Goal: Transaction & Acquisition: Purchase product/service

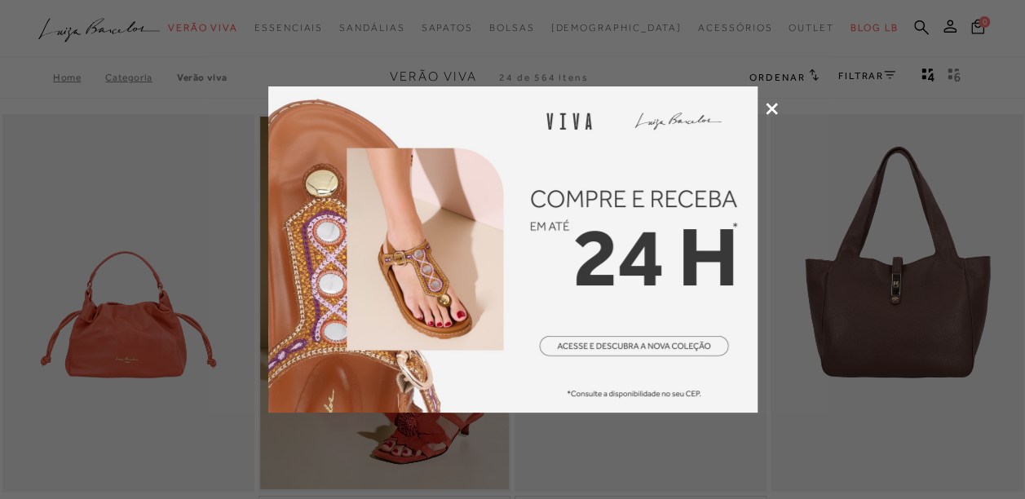
click at [771, 108] on icon at bounding box center [772, 109] width 12 height 12
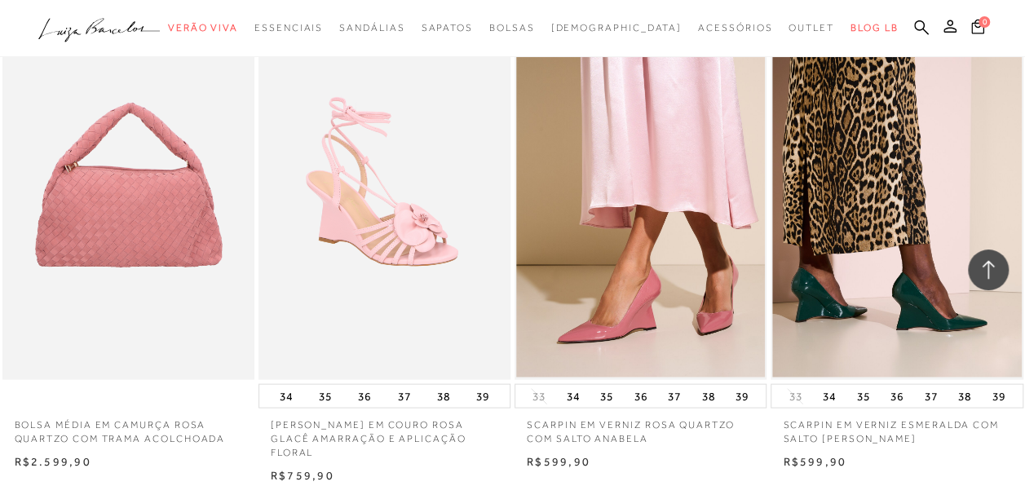
scroll to position [1579, 0]
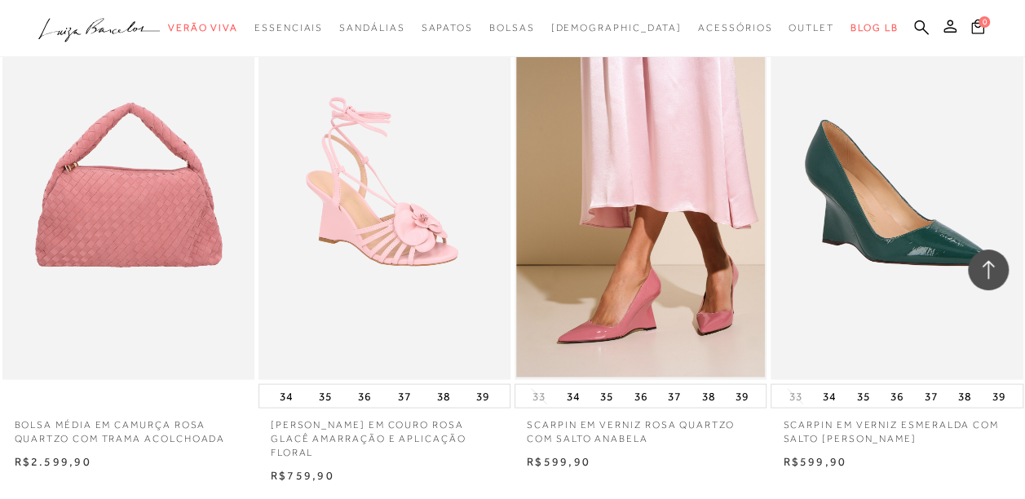
click at [916, 315] on img at bounding box center [897, 191] width 250 height 378
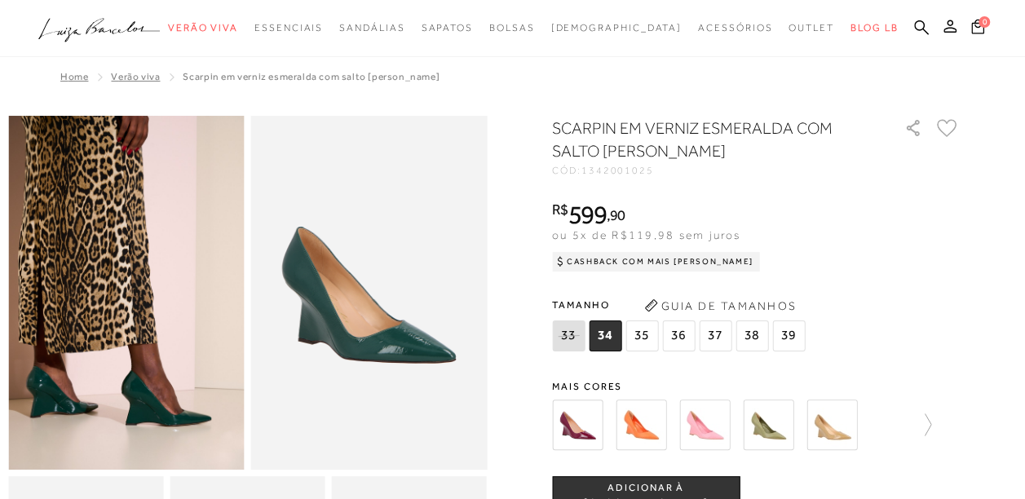
click at [714, 427] on img at bounding box center [704, 425] width 51 height 51
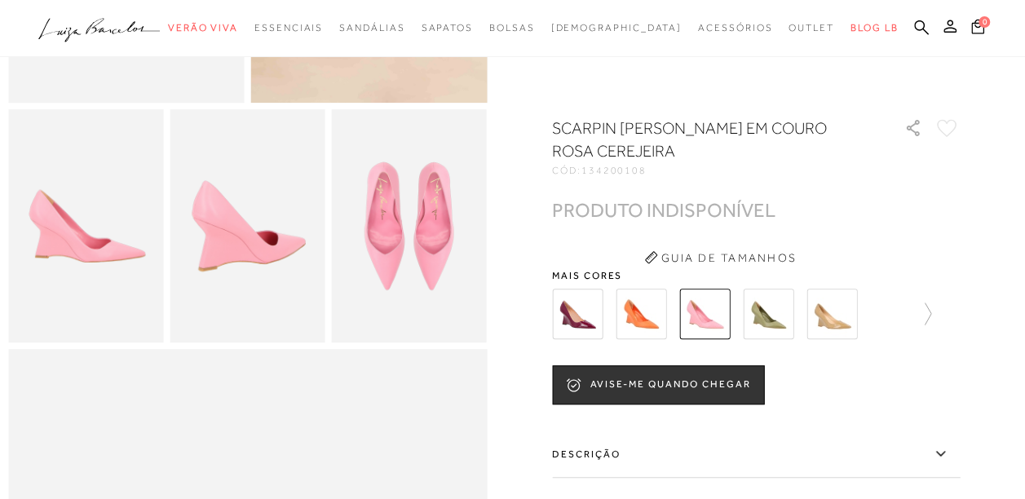
scroll to position [367, 0]
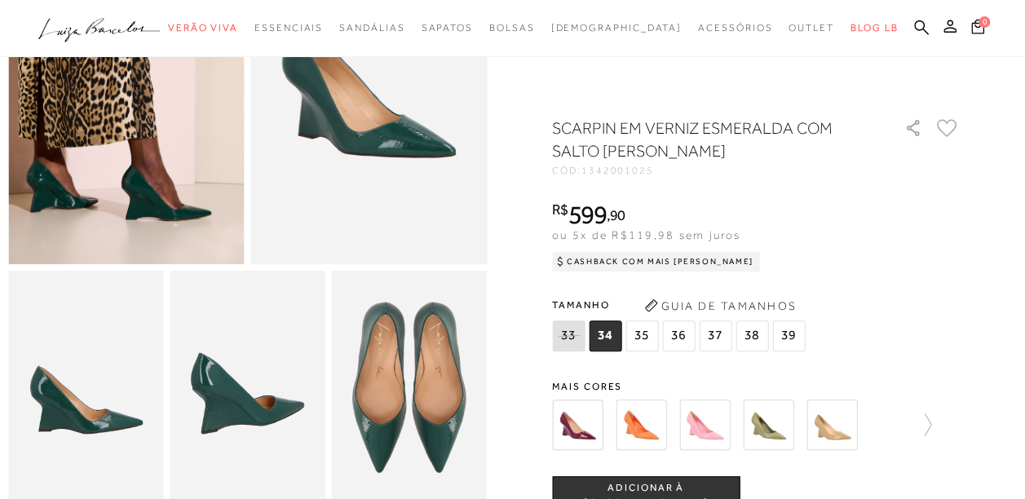
scroll to position [206, 0]
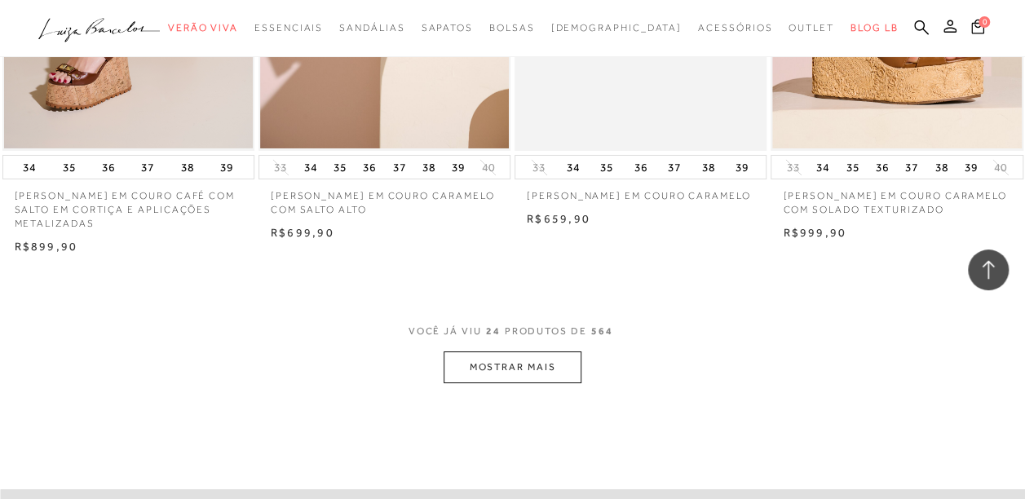
scroll to position [2791, 0]
click at [533, 365] on button "MOSTRAR MAIS" at bounding box center [512, 367] width 137 height 32
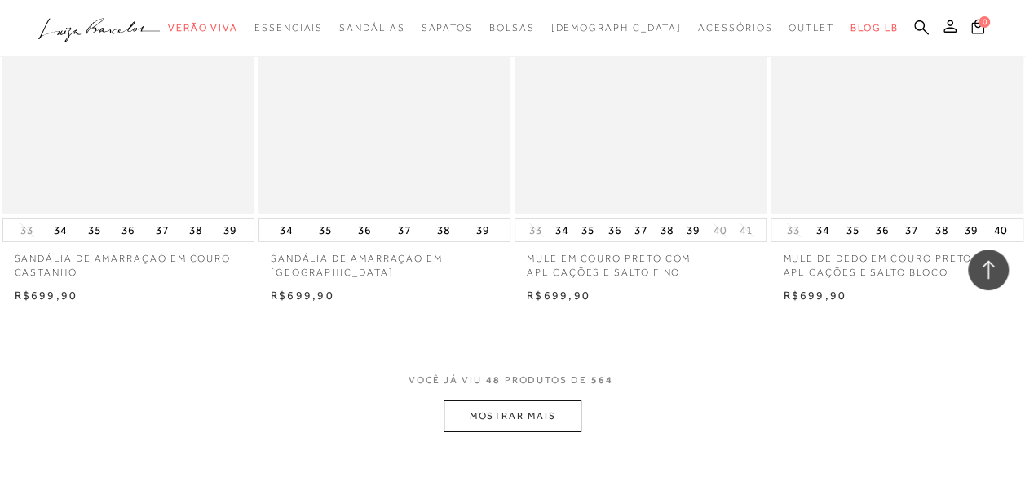
scroll to position [5696, 0]
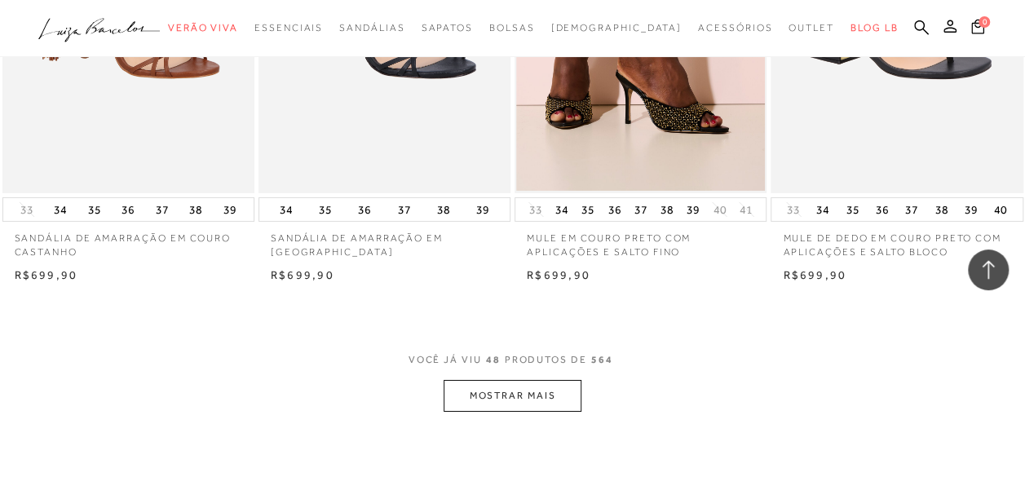
click at [542, 396] on button "MOSTRAR MAIS" at bounding box center [512, 396] width 137 height 32
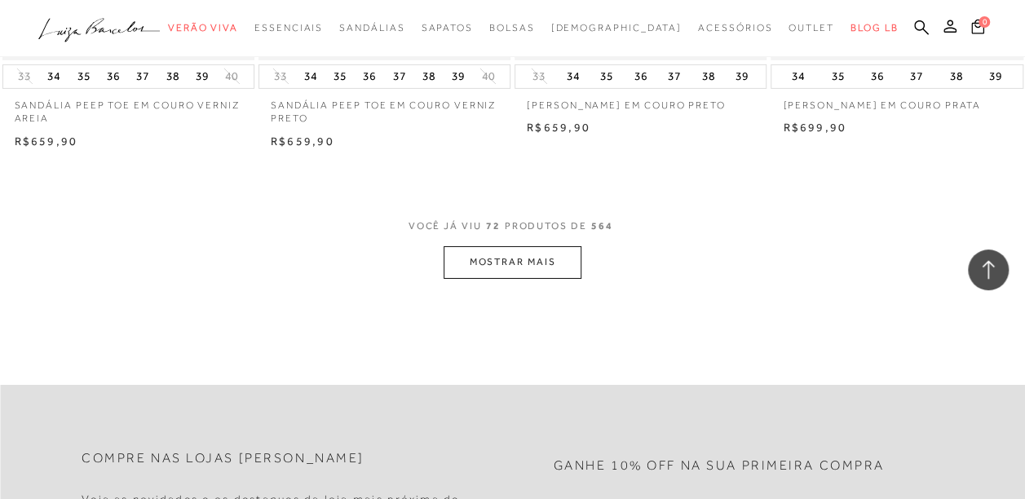
scroll to position [8796, 0]
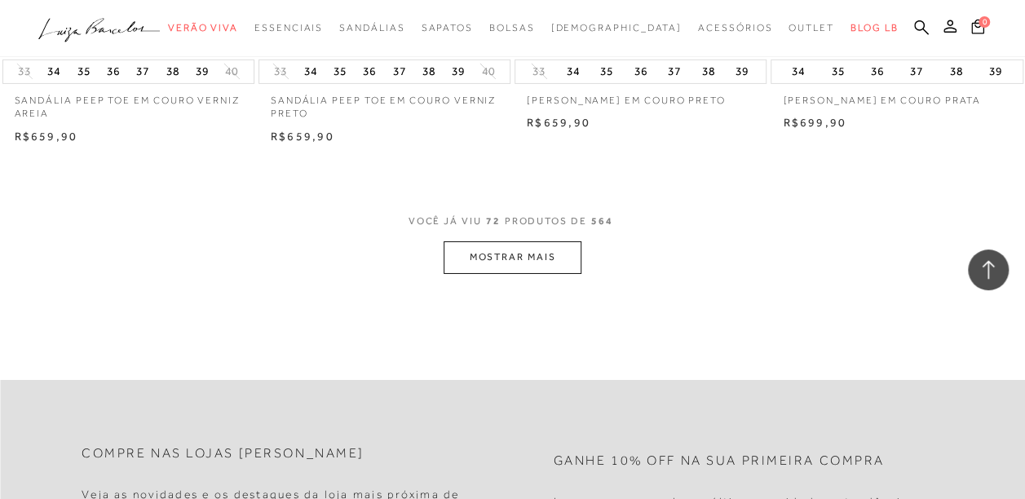
click at [540, 266] on button "MOSTRAR MAIS" at bounding box center [512, 257] width 137 height 32
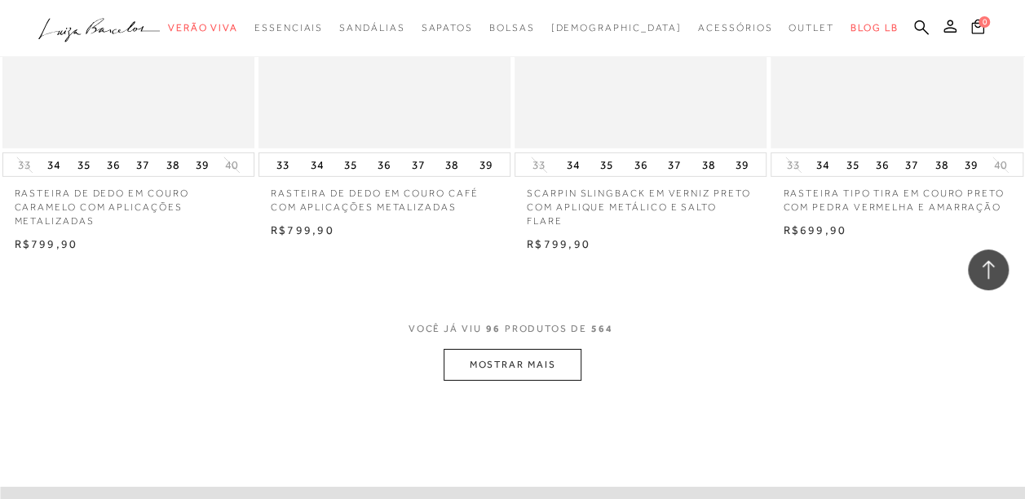
scroll to position [11690, 0]
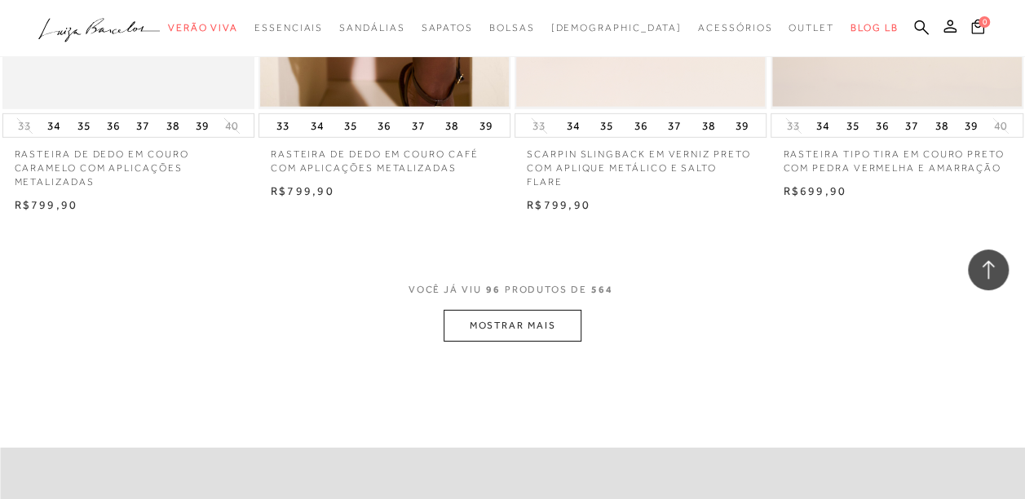
click at [547, 328] on button "MOSTRAR MAIS" at bounding box center [512, 326] width 137 height 32
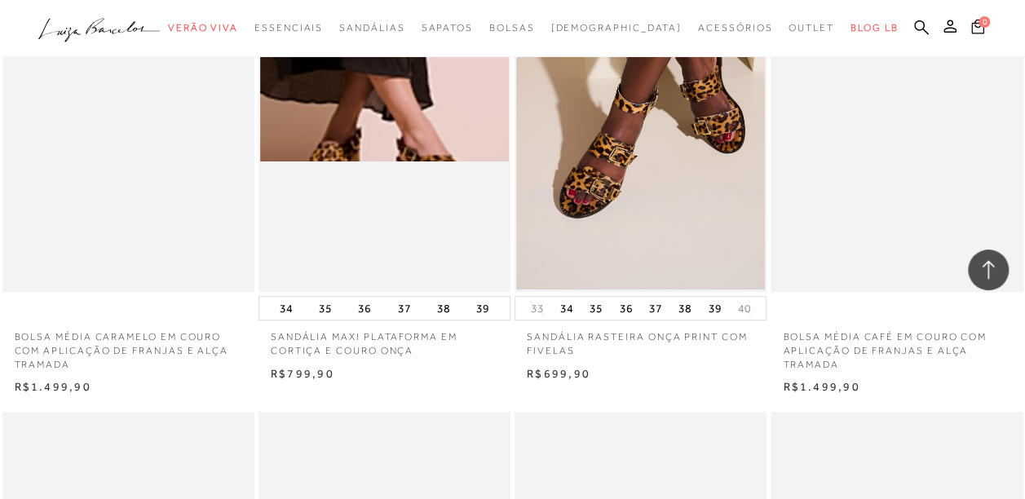
scroll to position [12513, 0]
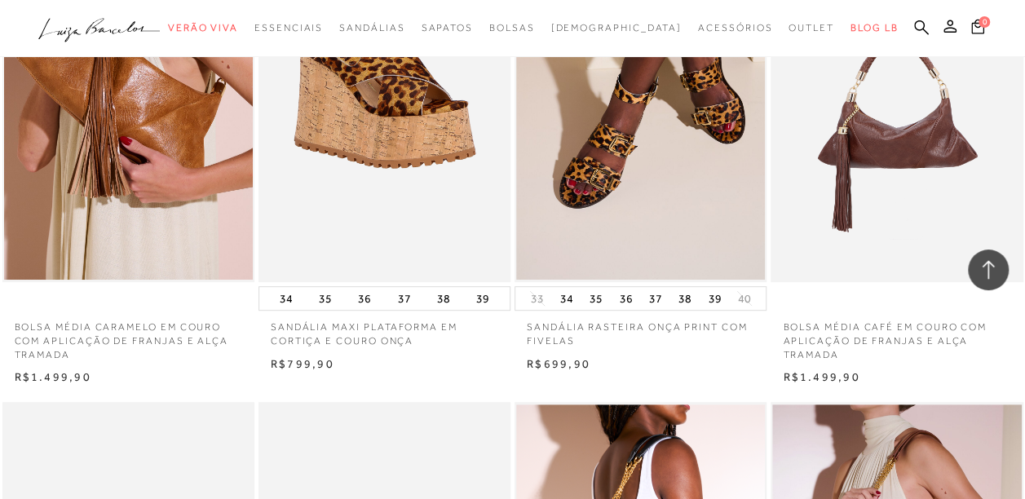
click at [449, 192] on img at bounding box center [385, 93] width 250 height 378
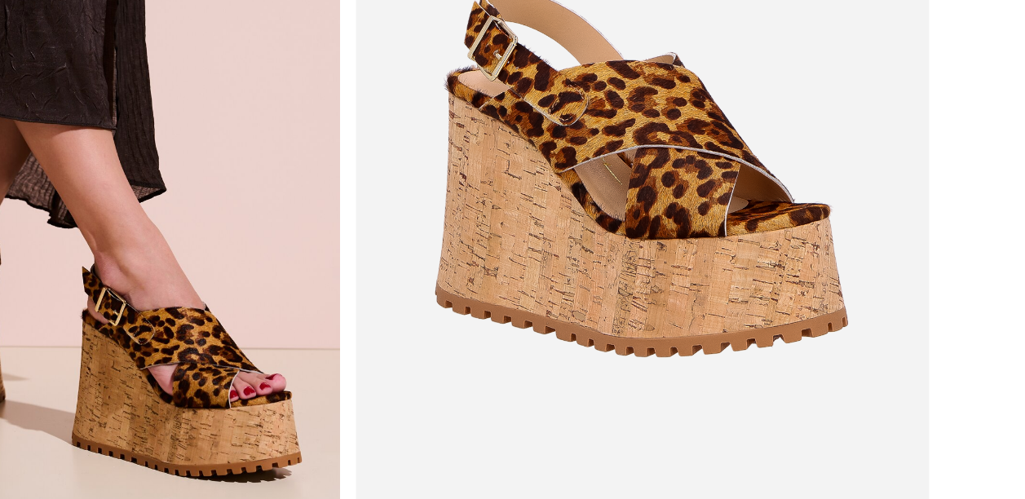
scroll to position [2, 0]
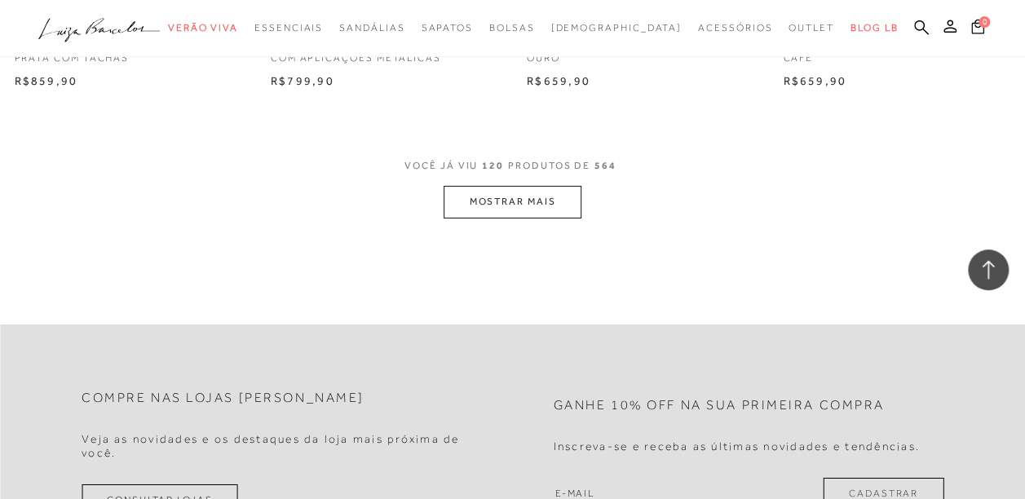
scroll to position [14790, 0]
click at [542, 197] on button "MOSTRAR MAIS" at bounding box center [512, 201] width 137 height 32
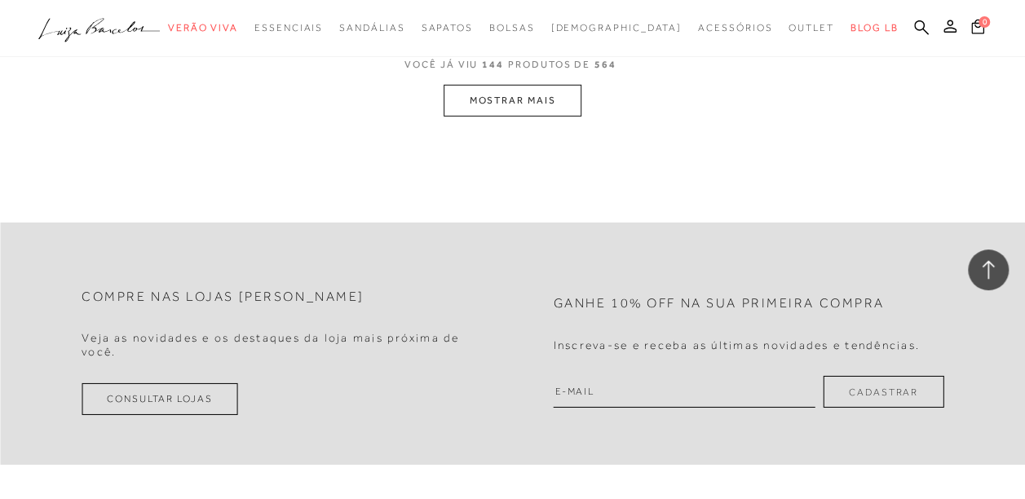
scroll to position [17832, 0]
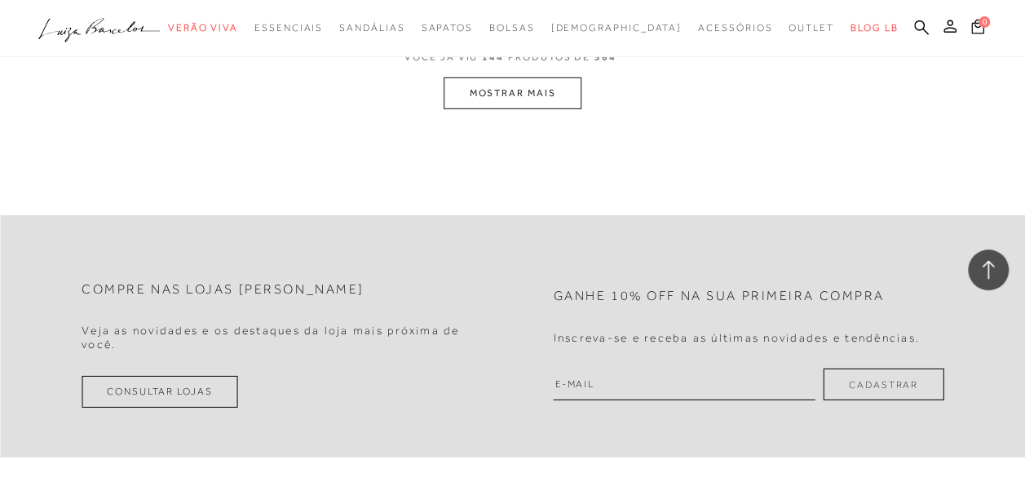
click at [538, 90] on button "MOSTRAR MAIS" at bounding box center [512, 93] width 137 height 32
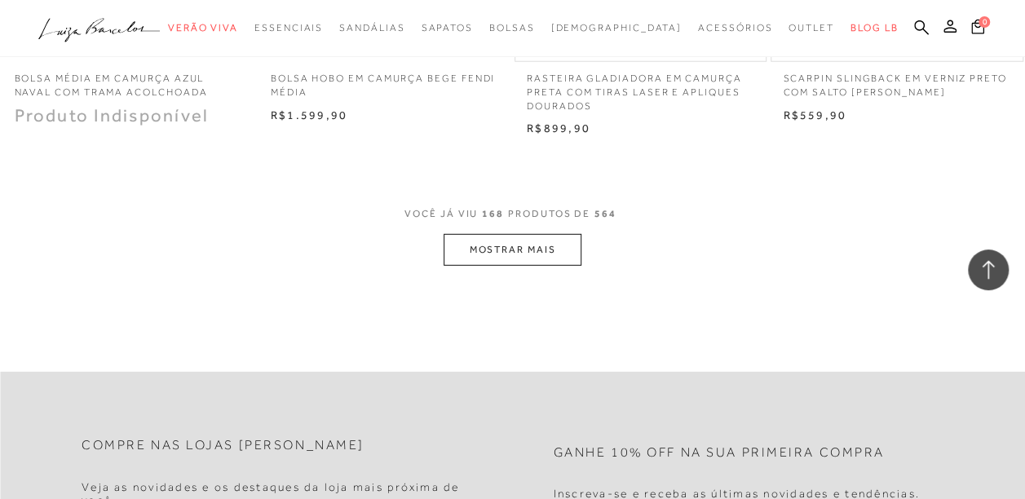
scroll to position [20650, 0]
click at [526, 246] on button "MOSTRAR MAIS" at bounding box center [512, 251] width 137 height 32
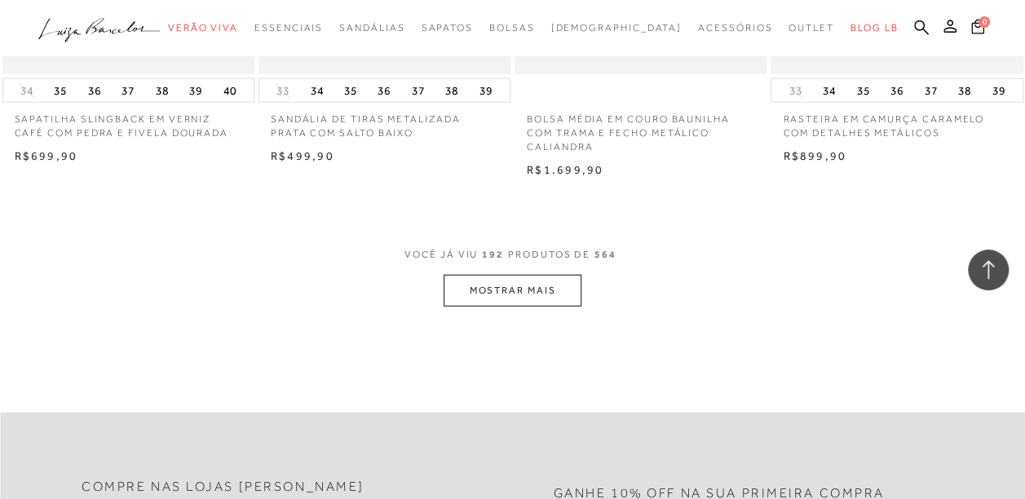
scroll to position [23595, 0]
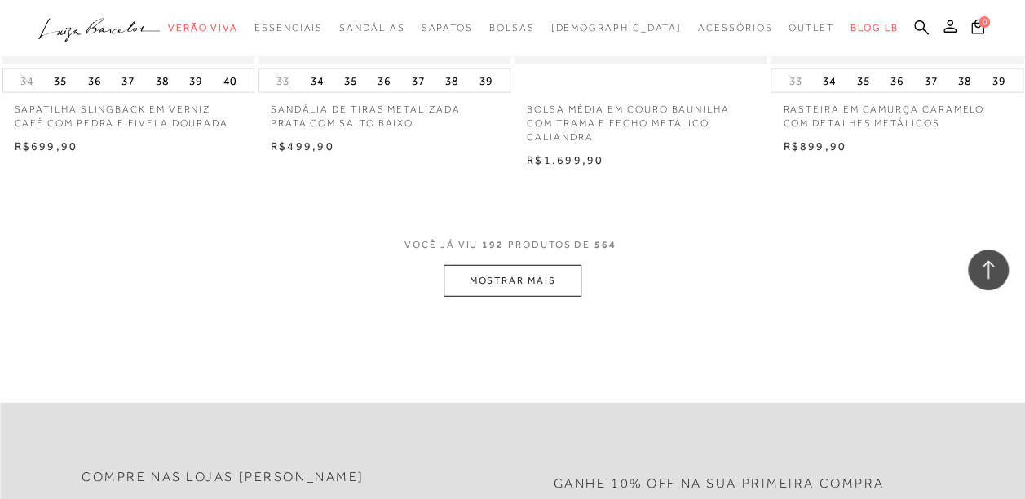
click at [545, 287] on button "MOSTRAR MAIS" at bounding box center [512, 281] width 137 height 32
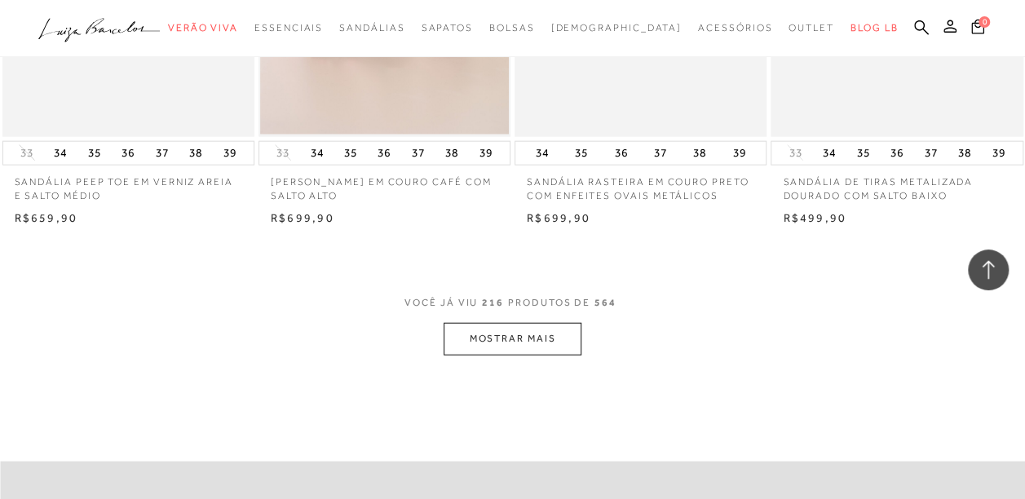
scroll to position [26501, 0]
click at [533, 344] on button "MOSTRAR MAIS" at bounding box center [512, 336] width 137 height 32
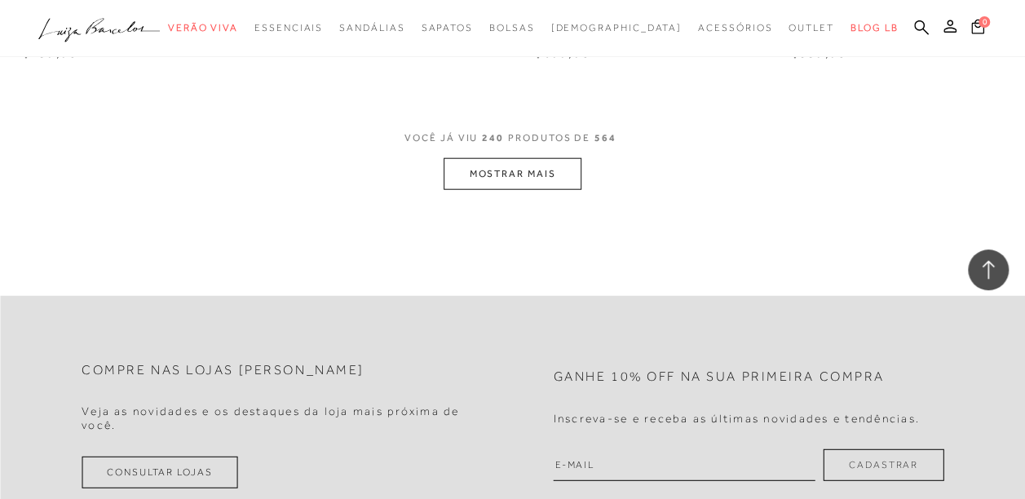
scroll to position [29627, 0]
click at [540, 181] on button "MOSTRAR MAIS" at bounding box center [512, 173] width 137 height 32
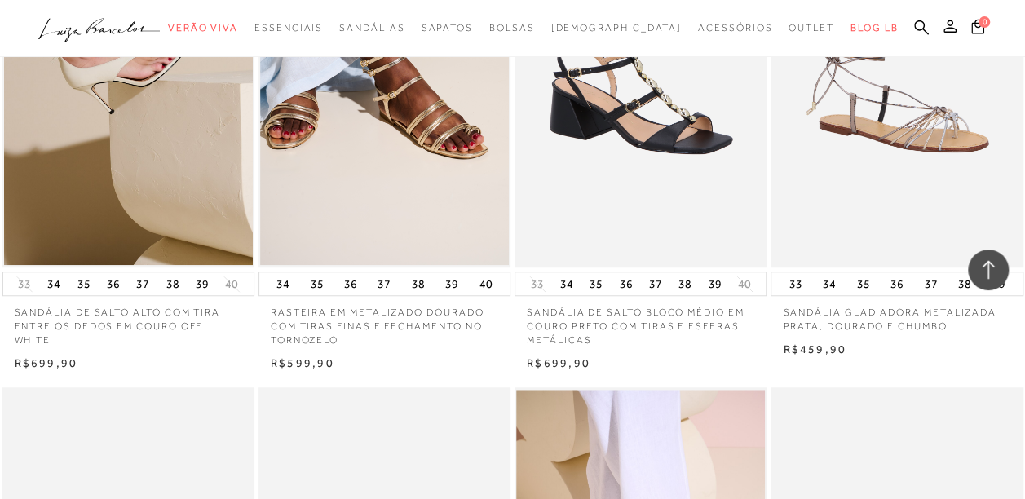
scroll to position [31295, 0]
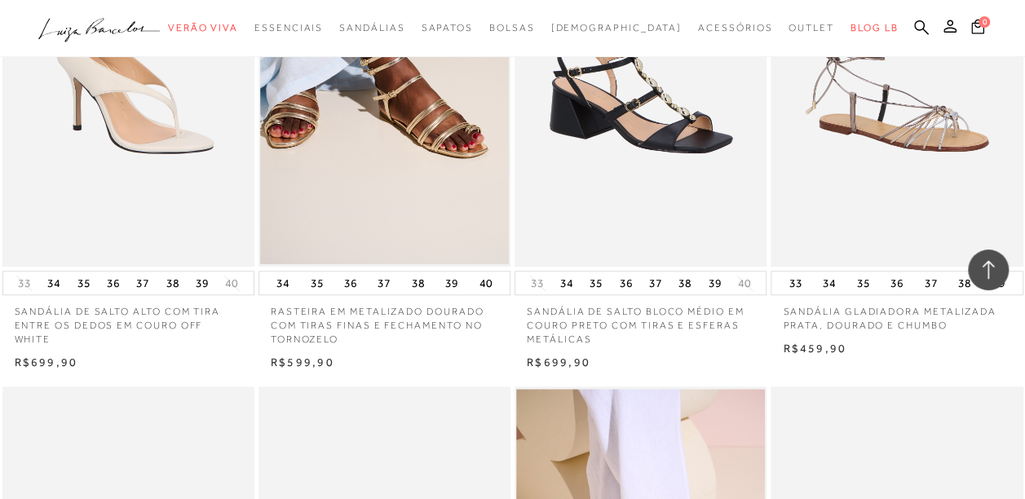
click at [188, 173] on img at bounding box center [129, 77] width 250 height 378
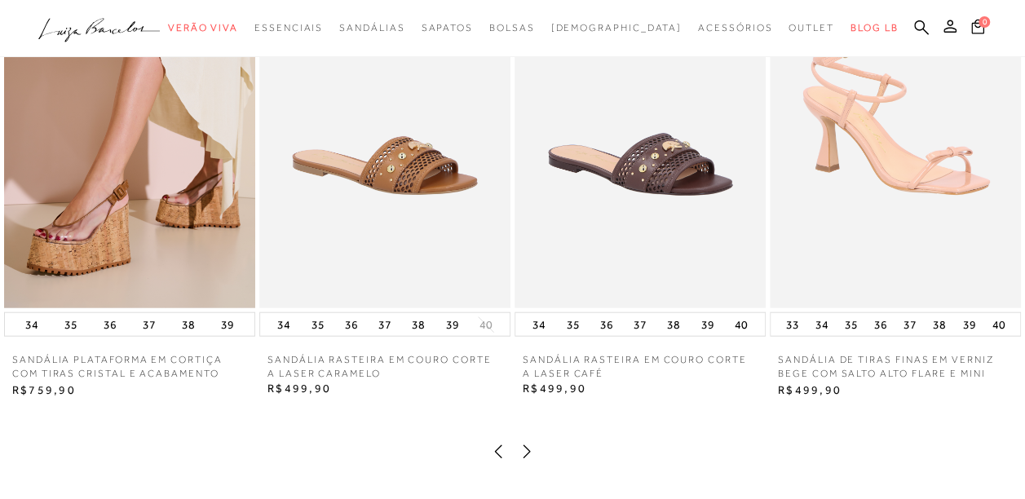
scroll to position [1778, 0]
click at [193, 237] on img at bounding box center [129, 119] width 251 height 377
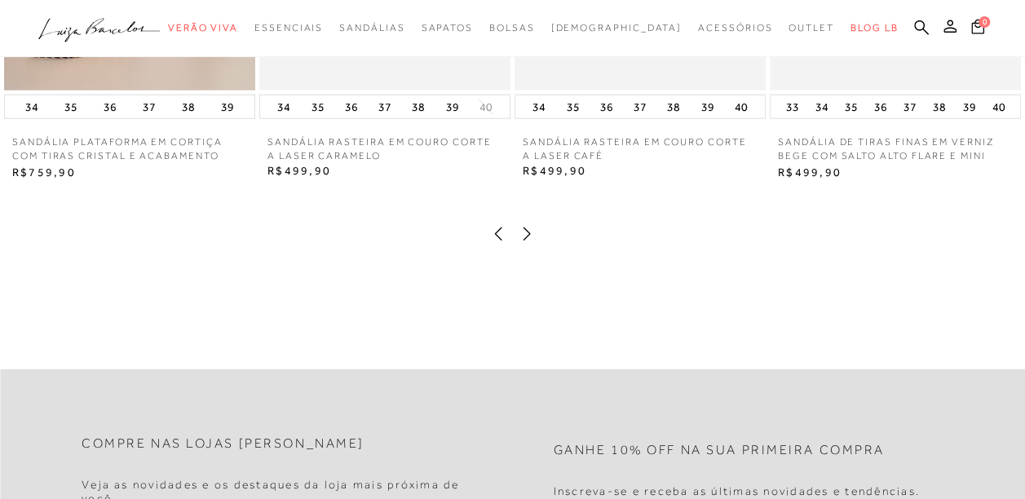
scroll to position [1997, 0]
